Goal: Task Accomplishment & Management: Use online tool/utility

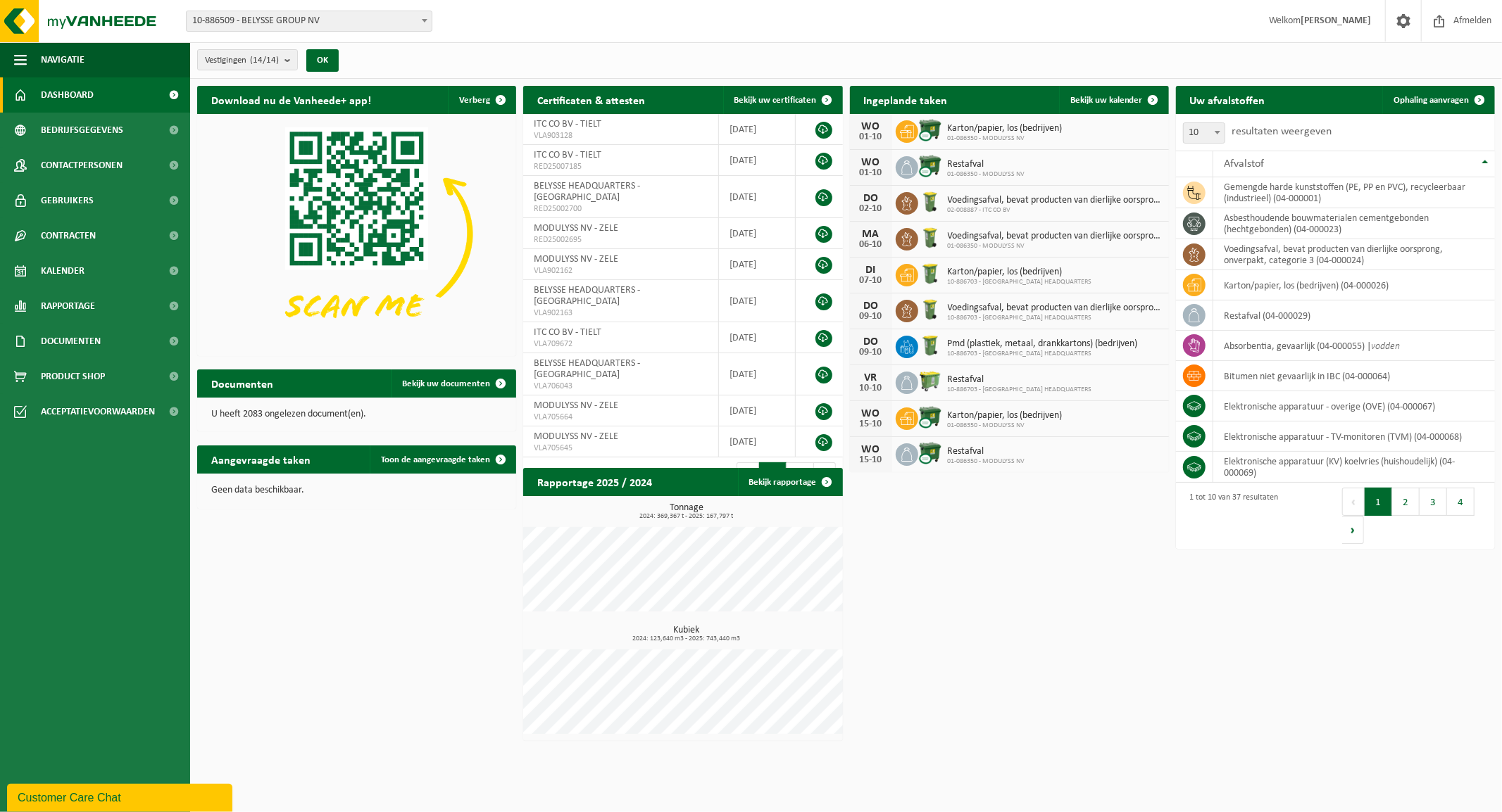
drag, startPoint x: 295, startPoint y: 10, endPoint x: 290, endPoint y: 20, distance: 11.2
click at [293, 14] on span "10-886509 - BELYSSE GROUP NV" at bounding box center [309, 21] width 245 height 20
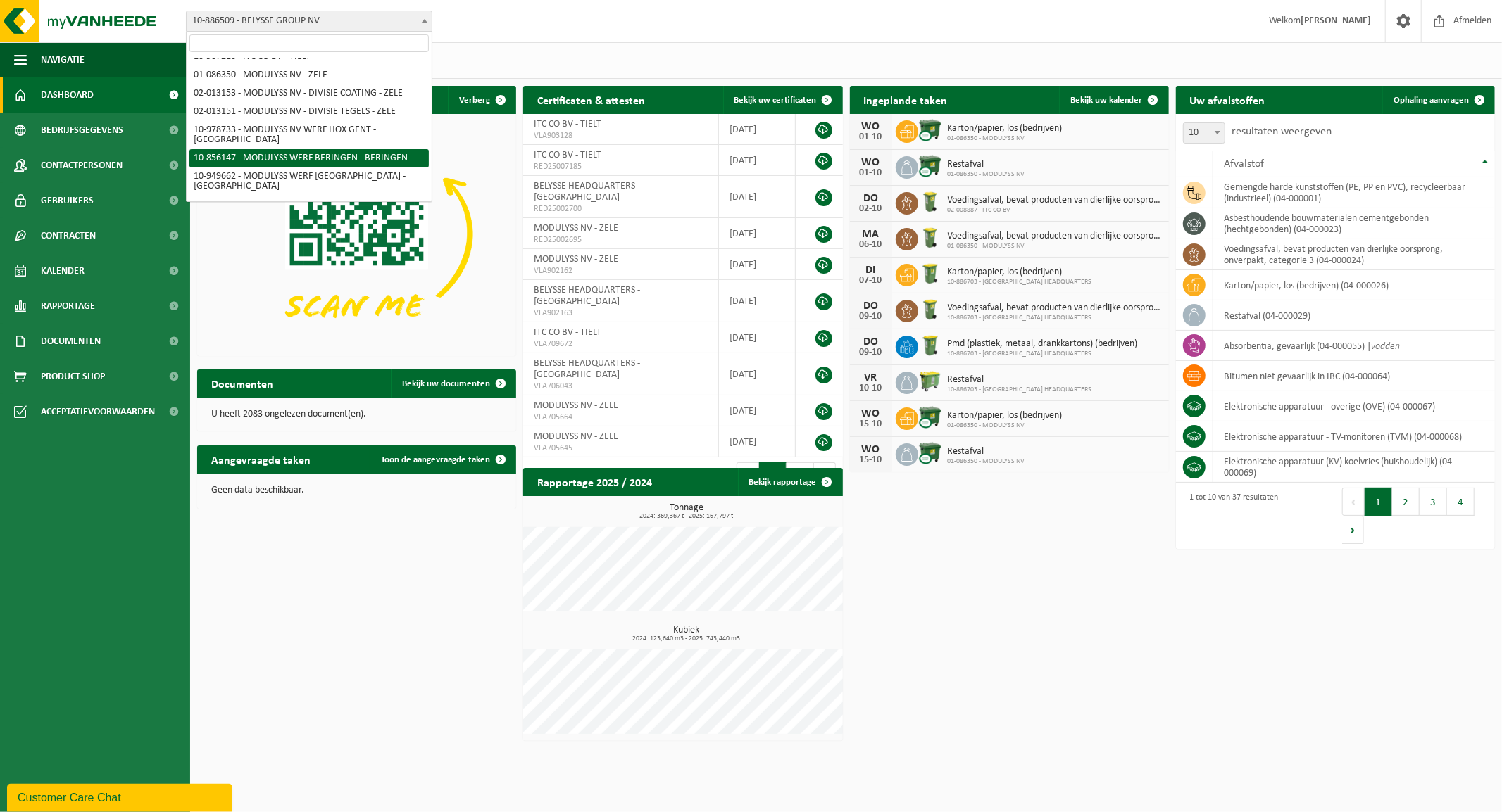
scroll to position [76, 0]
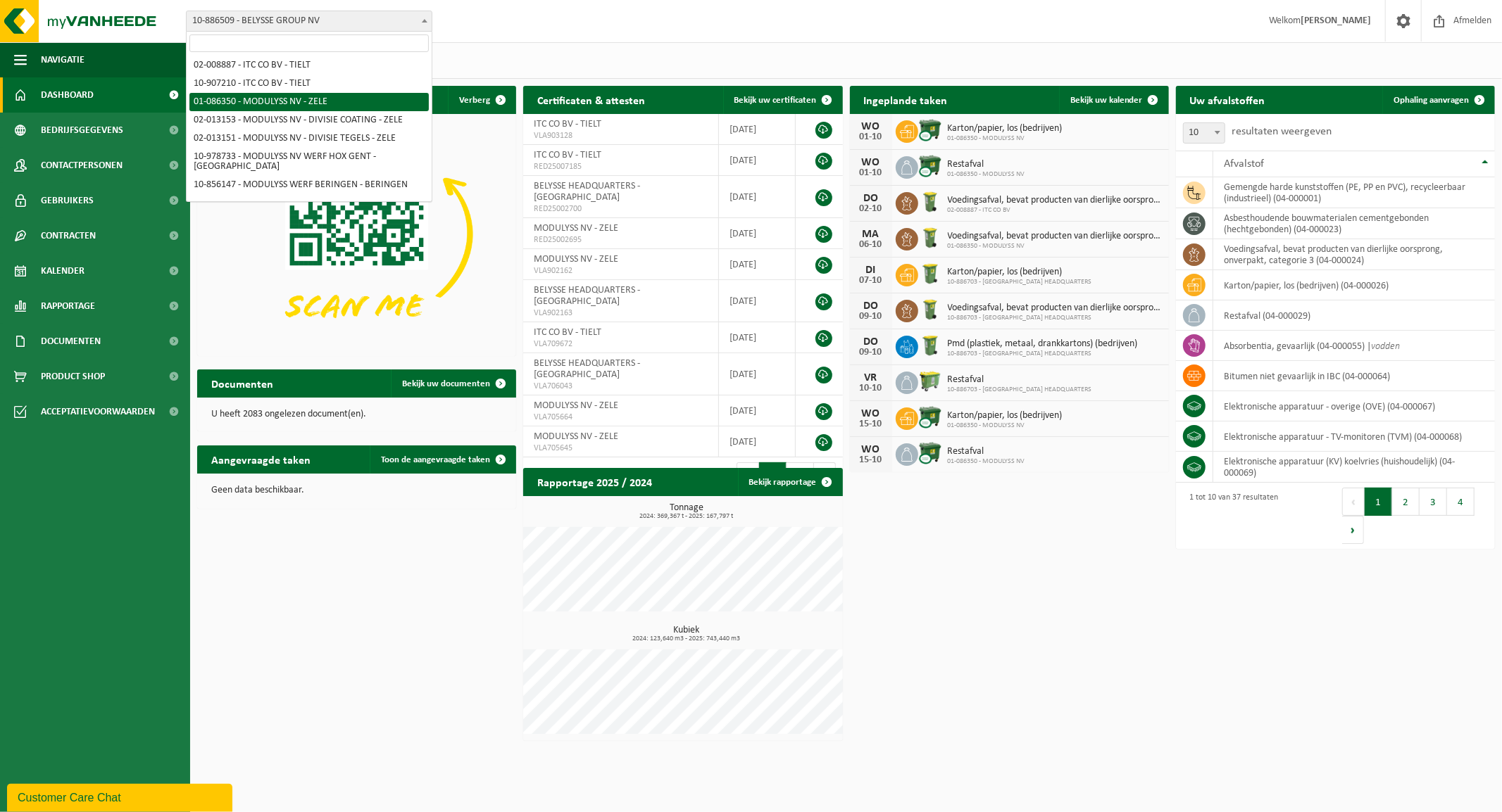
select select "667"
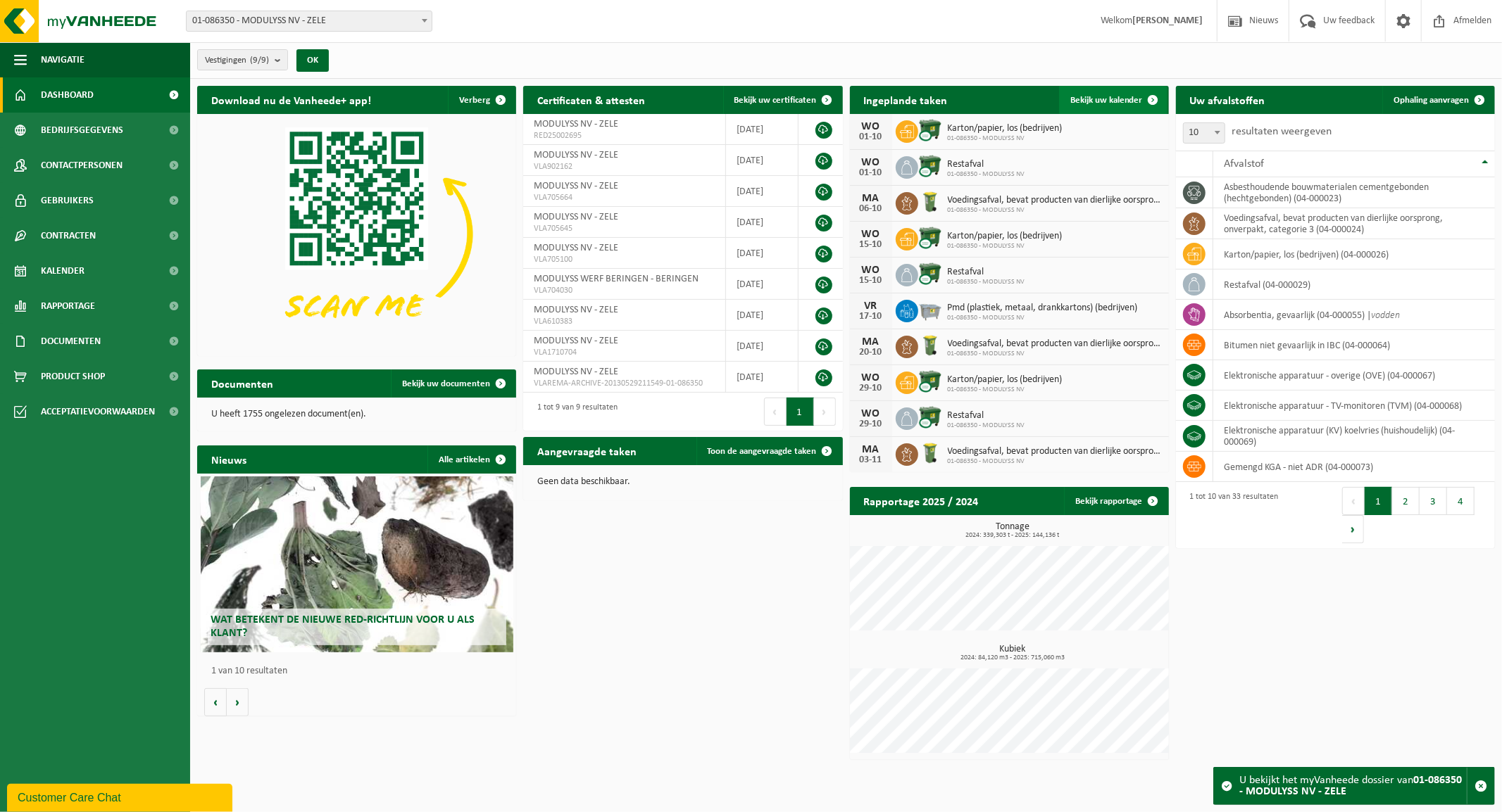
click at [1113, 97] on span "Bekijk uw kalender" at bounding box center [1106, 101] width 72 height 9
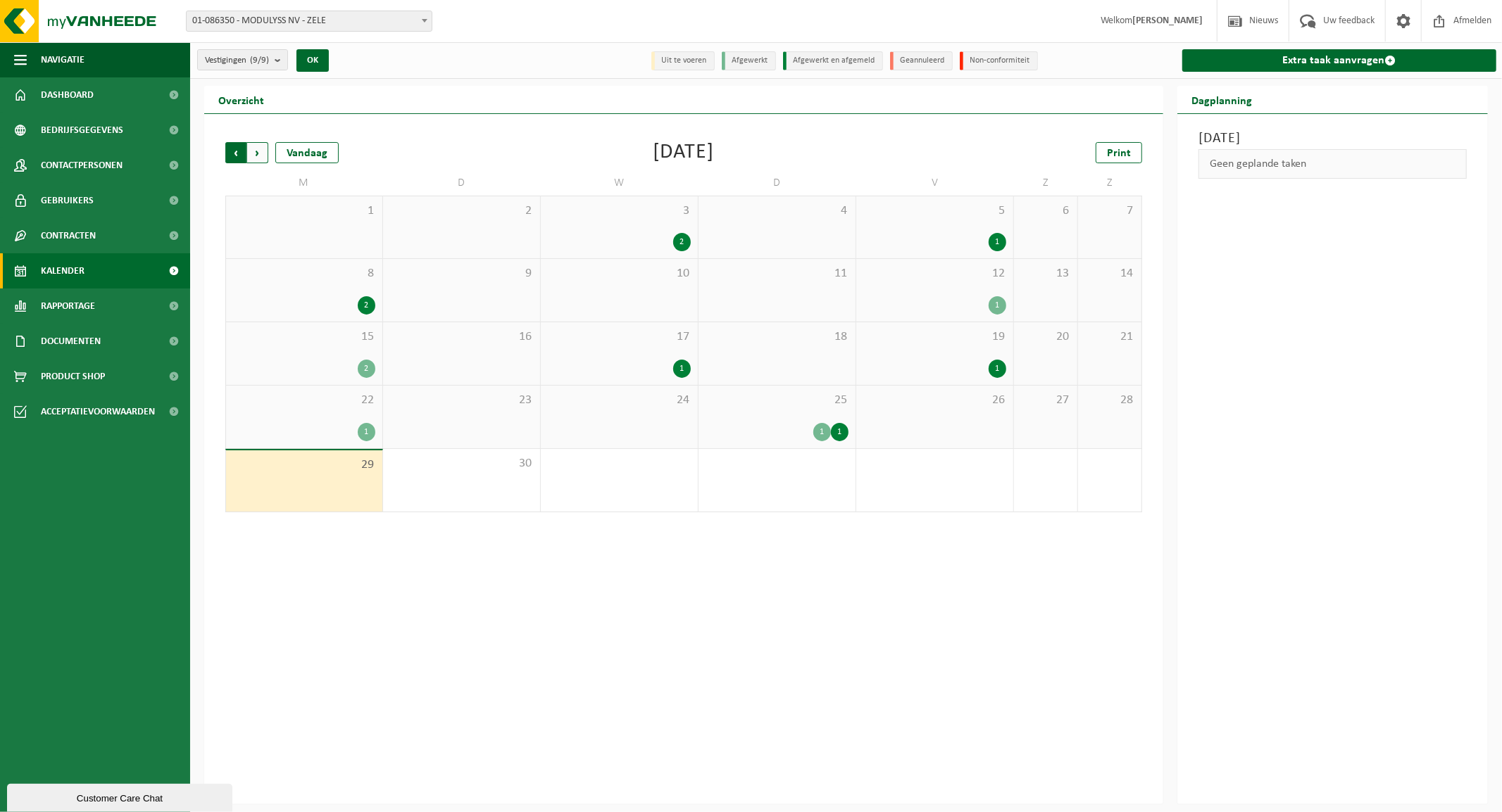
click at [261, 150] on span "Volgende" at bounding box center [258, 152] width 21 height 21
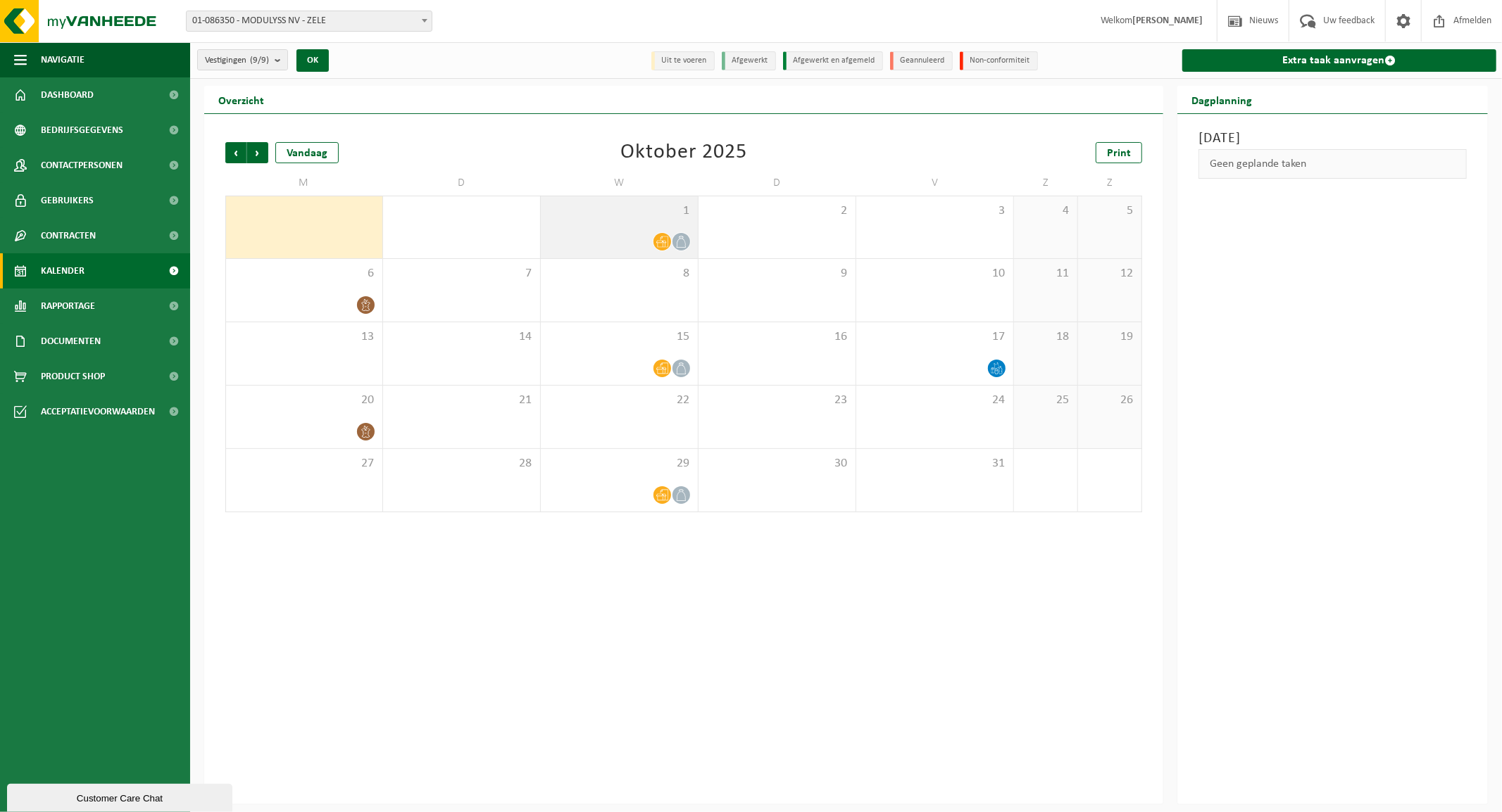
click at [641, 216] on span "1" at bounding box center [619, 211] width 143 height 15
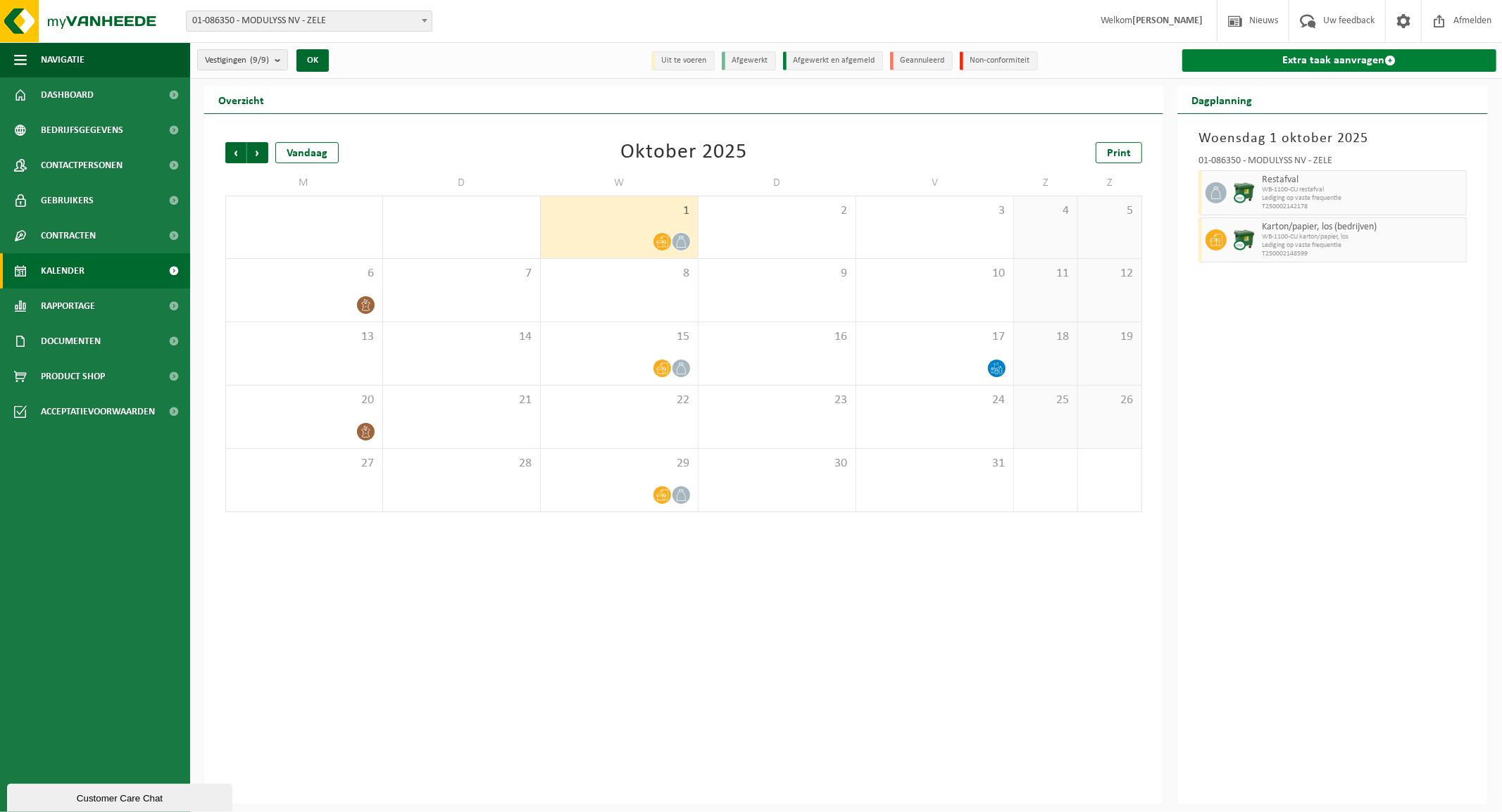
click at [1288, 63] on link "Extra taak aanvragen" at bounding box center [1339, 60] width 314 height 23
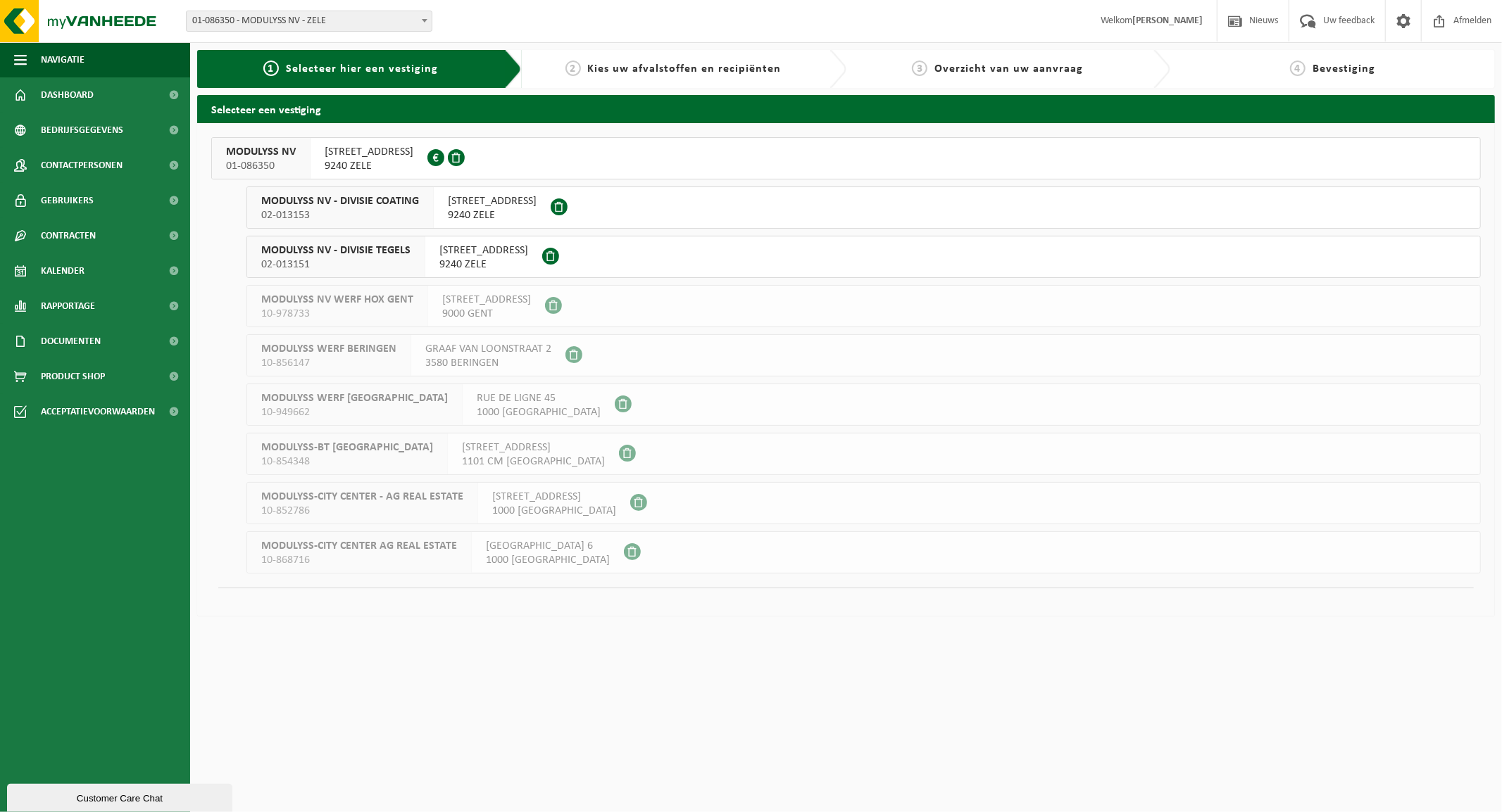
click at [272, 155] on span "MODULYSS NV" at bounding box center [261, 151] width 70 height 14
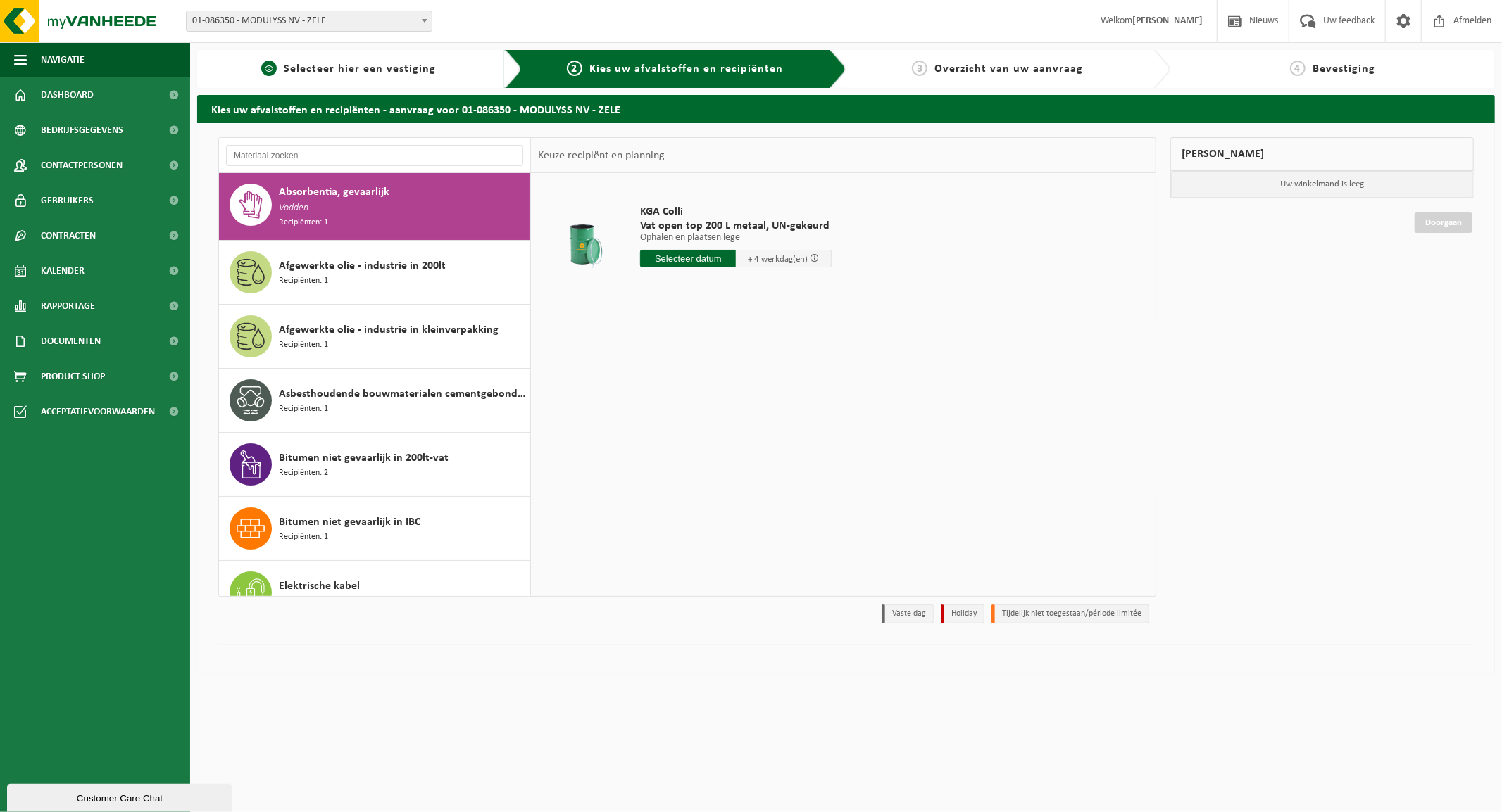
click at [403, 72] on span "Selecteer hier een vestiging" at bounding box center [360, 69] width 152 height 11
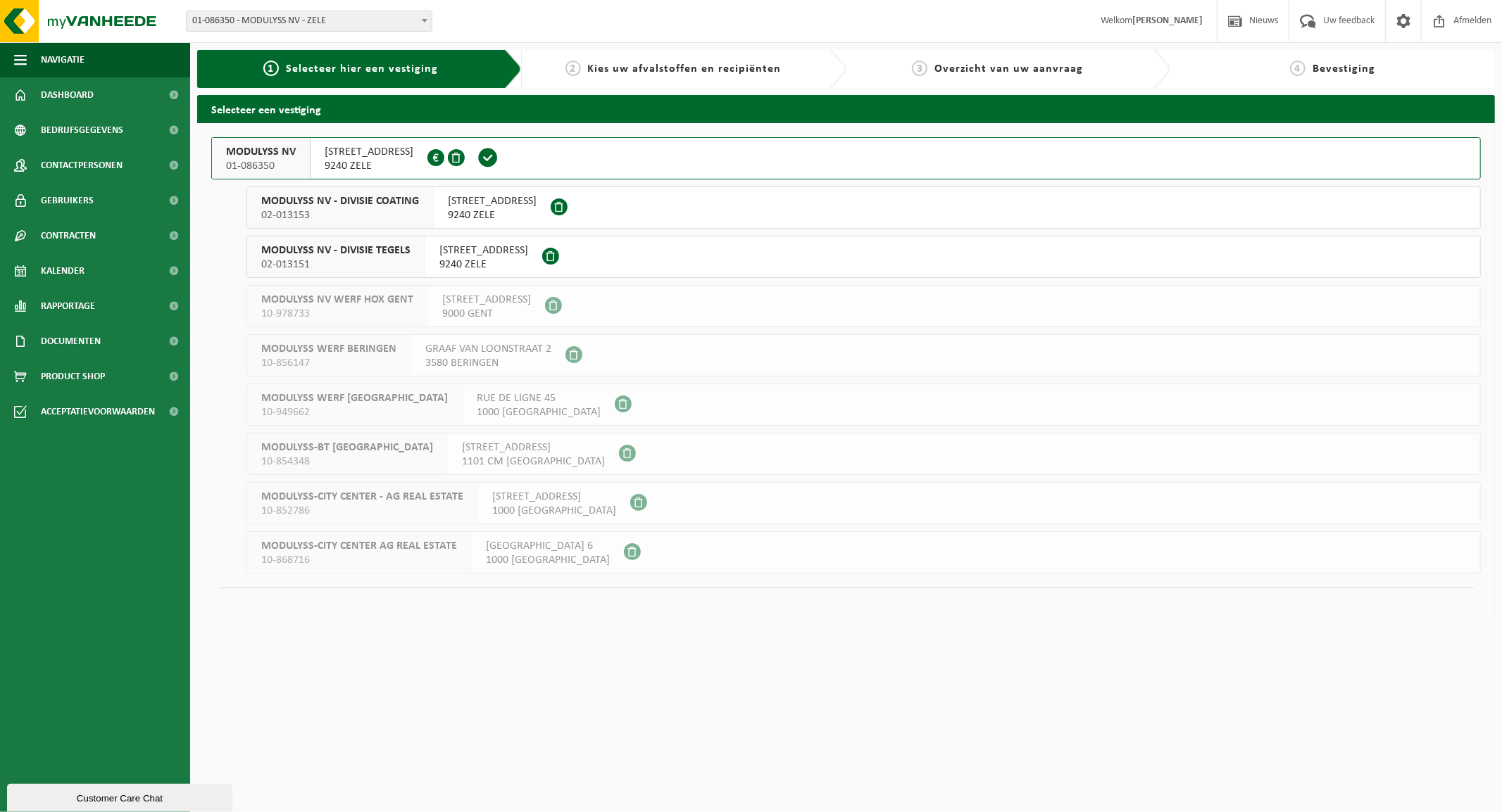
click at [363, 202] on span "MODULYSS NV - DIVISIE COATING" at bounding box center [341, 200] width 158 height 14
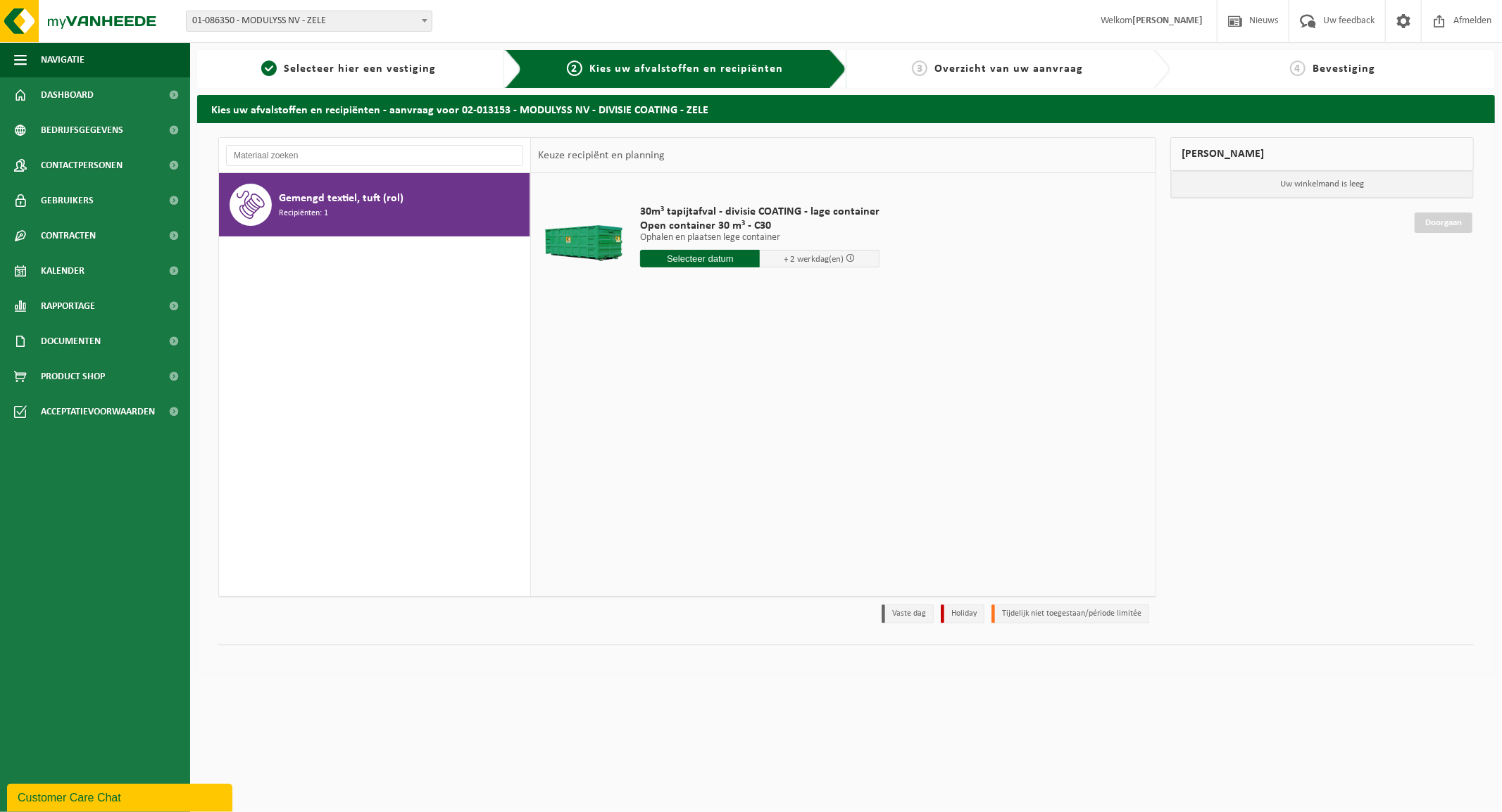
click at [300, 201] on span "Gemengd textiel, tuft (rol)" at bounding box center [341, 199] width 124 height 17
click at [679, 259] on input "text" at bounding box center [699, 259] width 120 height 18
click at [799, 290] on icon at bounding box center [801, 291] width 23 height 23
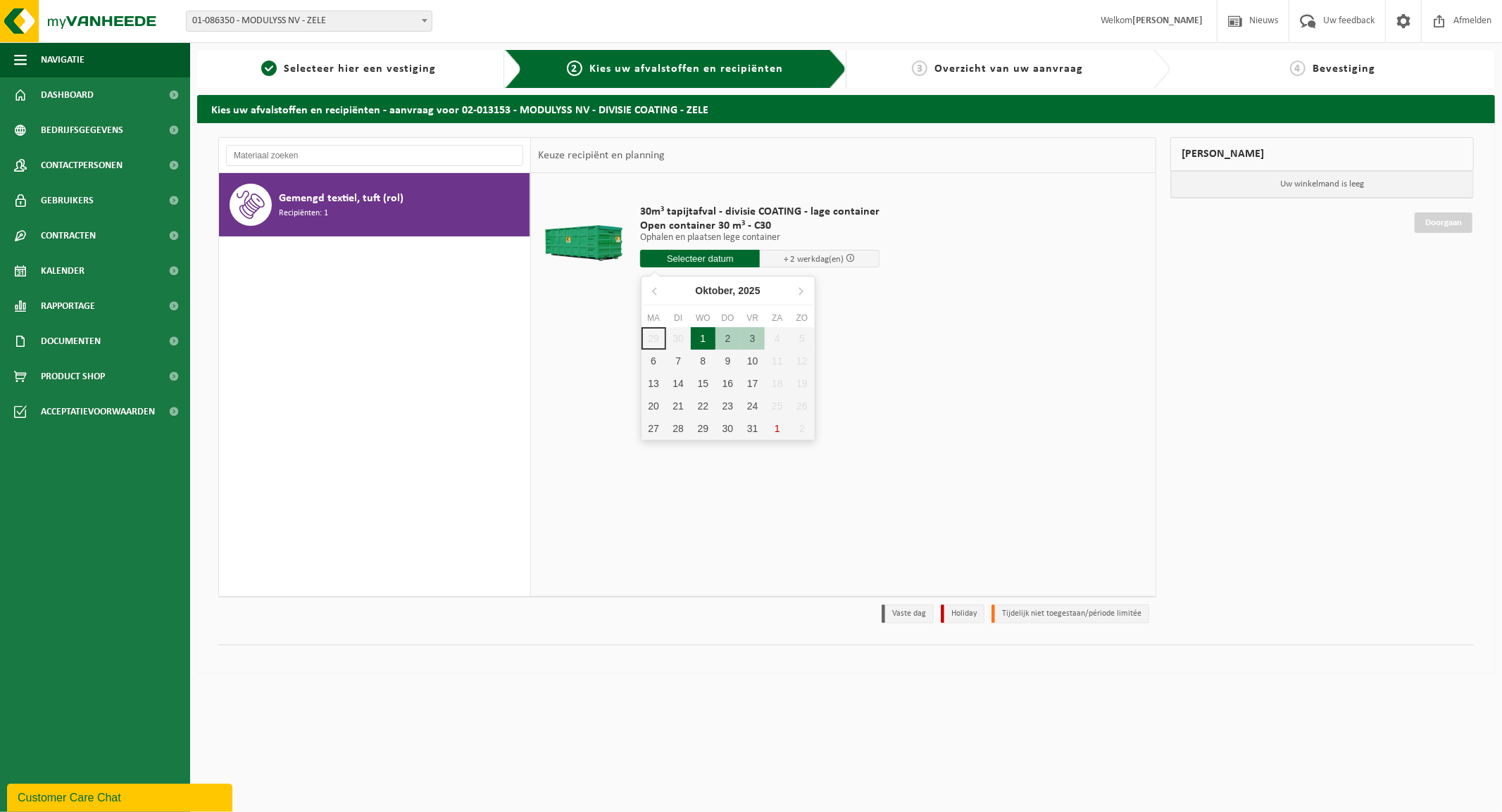
click at [697, 329] on div "1" at bounding box center [703, 339] width 24 height 23
type input "Van 2025-10-01"
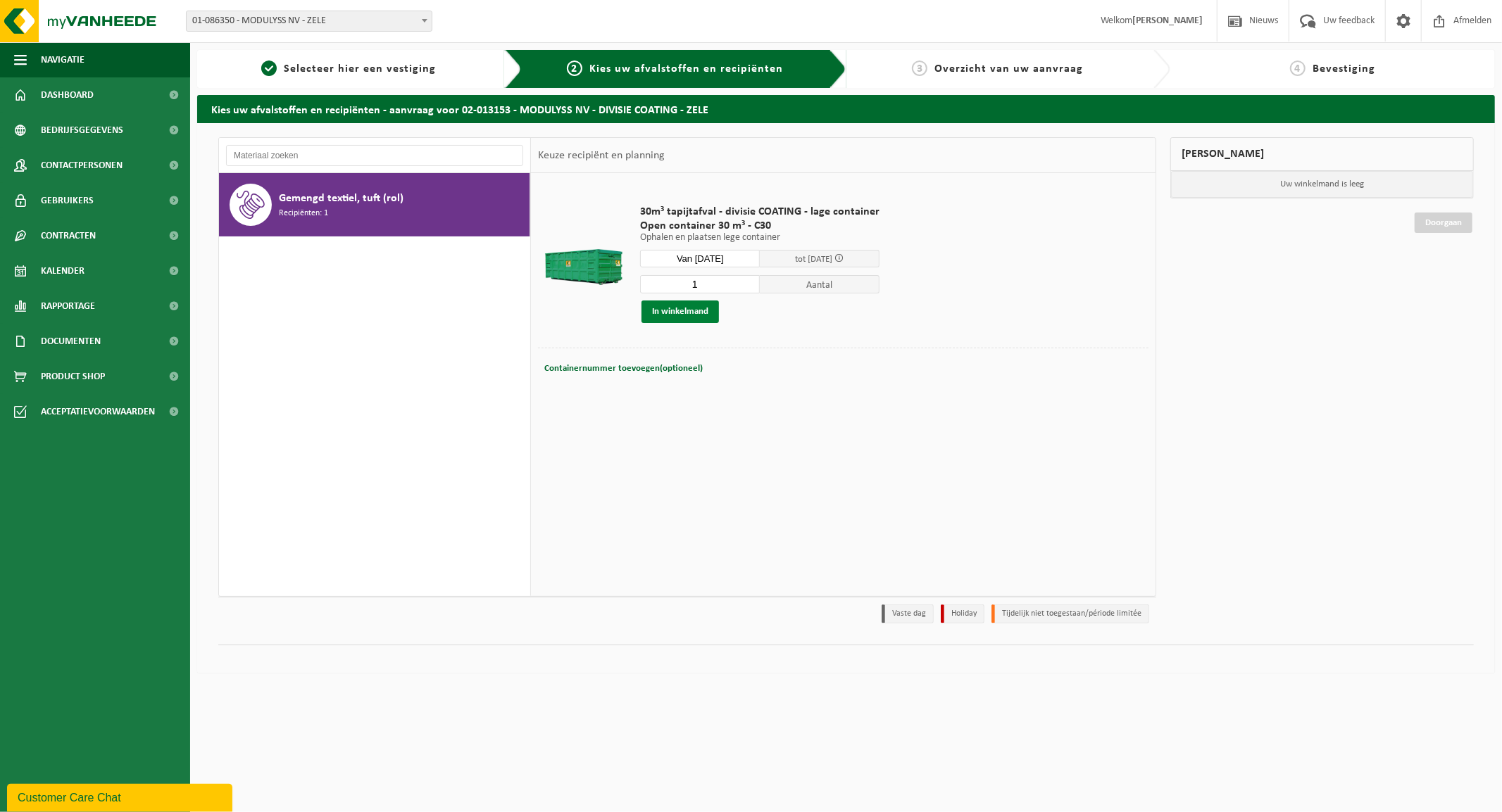
click at [660, 315] on button "In winkelmand" at bounding box center [679, 311] width 77 height 23
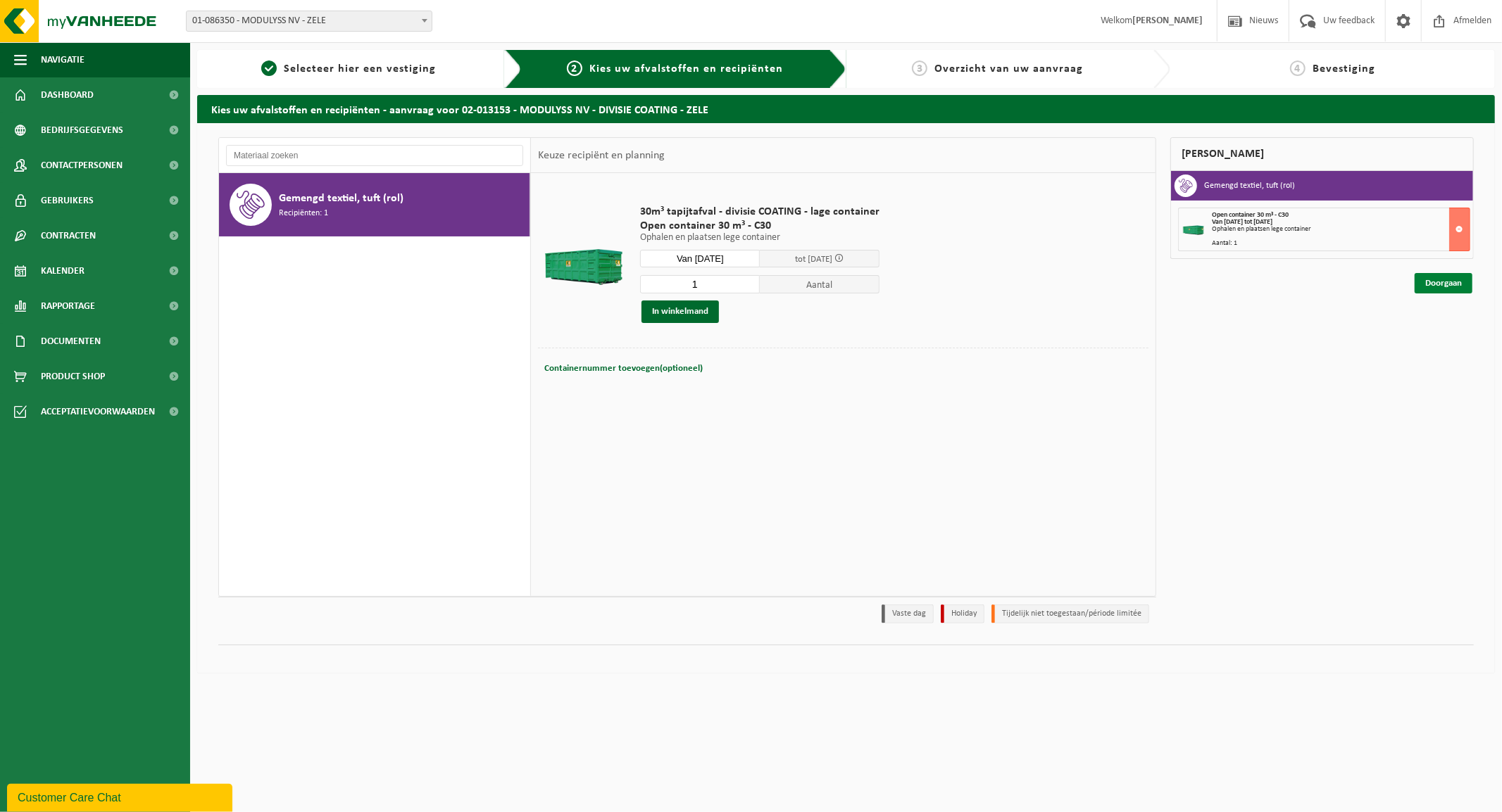
click at [1441, 278] on link "Doorgaan" at bounding box center [1443, 283] width 57 height 21
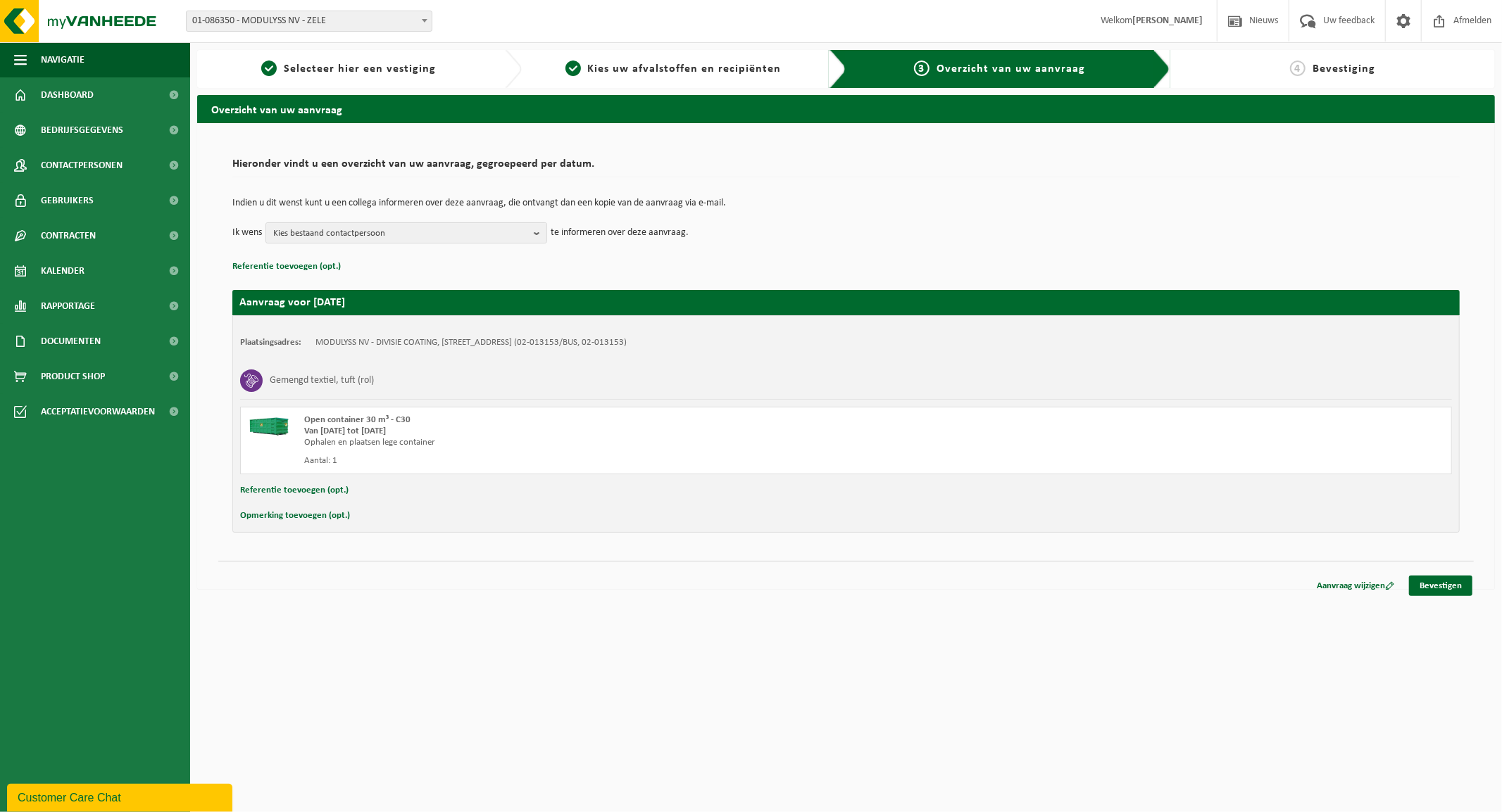
click at [275, 516] on button "Opmerking toevoegen (opt.)" at bounding box center [295, 516] width 110 height 18
click at [371, 518] on input "text" at bounding box center [872, 517] width 1128 height 21
type input "G"
type input "[PERSON_NAME] op woensdag te wisselen aub"
click at [318, 234] on span "Kies bestaand contactpersoon" at bounding box center [400, 233] width 255 height 21
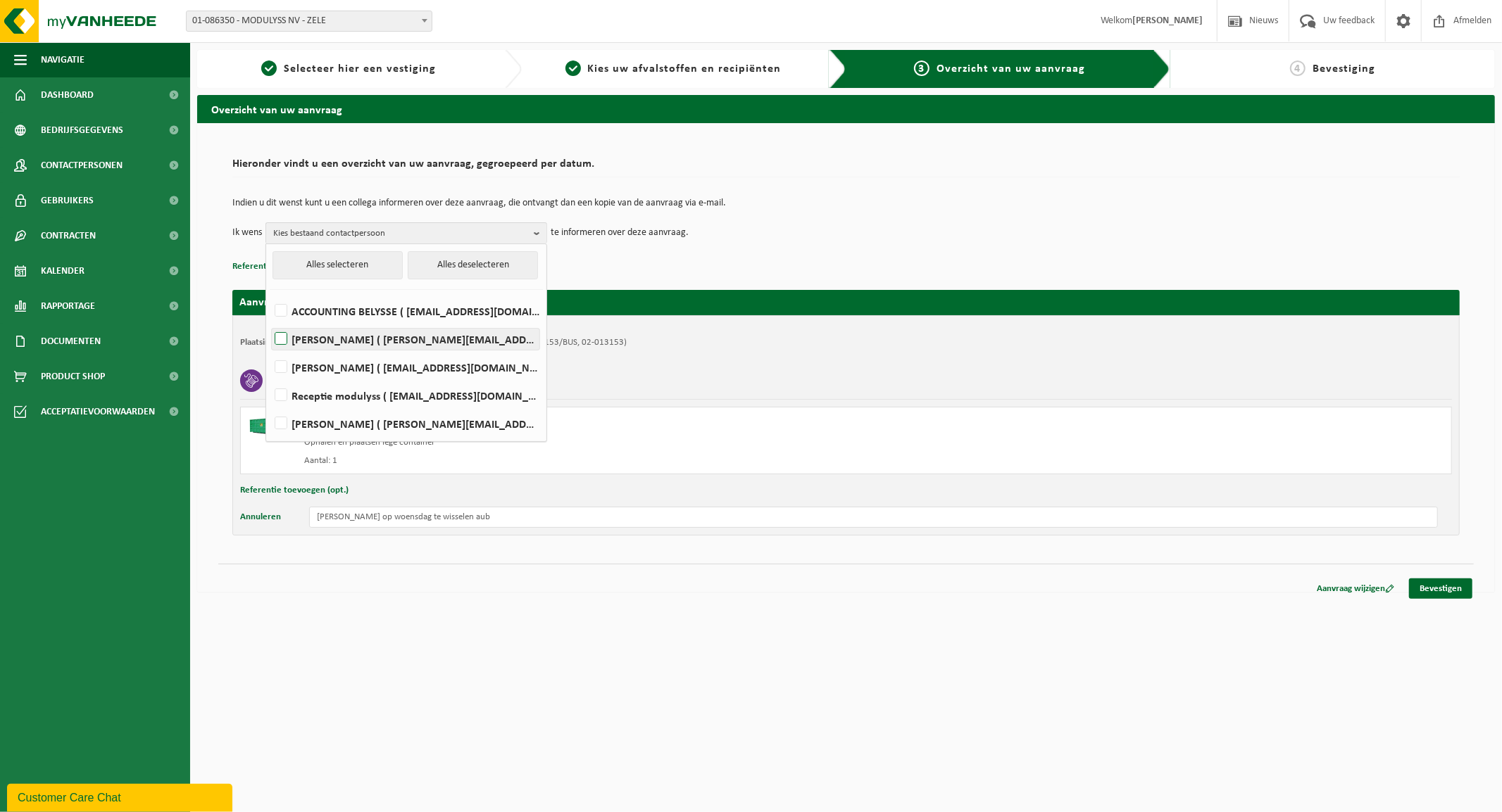
click at [347, 334] on label "[PERSON_NAME] ( [PERSON_NAME][EMAIL_ADDRESS][DOMAIN_NAME] )" at bounding box center [406, 339] width 267 height 21
click at [269, 322] on input "[PERSON_NAME] ( [PERSON_NAME][EMAIL_ADDRESS][DOMAIN_NAME] )" at bounding box center [269, 321] width 1 height 1
checkbox input "true"
click at [1453, 586] on link "Bevestigen" at bounding box center [1440, 589] width 63 height 21
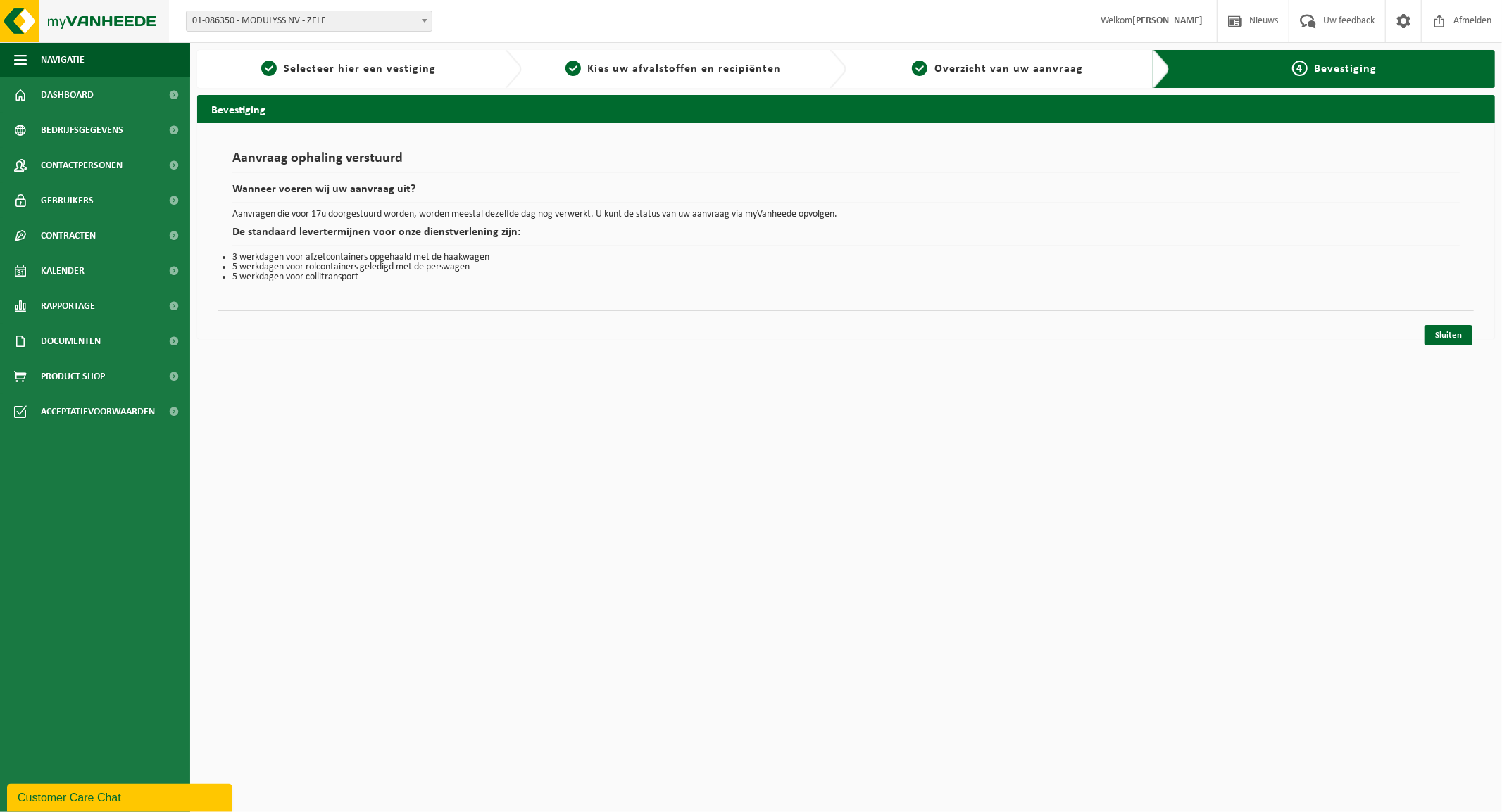
click at [76, 18] on img at bounding box center [85, 21] width 169 height 42
